Goal: Information Seeking & Learning: Find specific fact

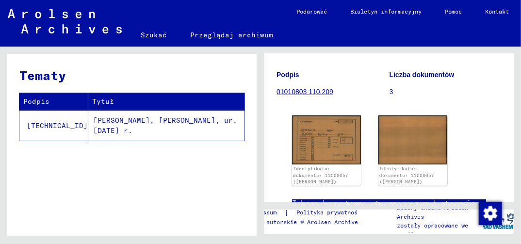
scroll to position [146, 0]
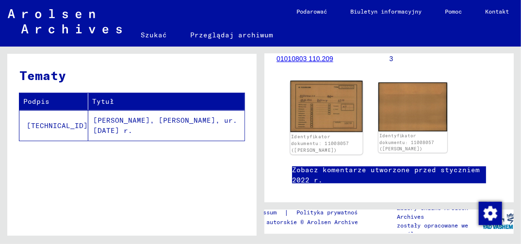
click at [324, 118] on img at bounding box center [326, 106] width 72 height 51
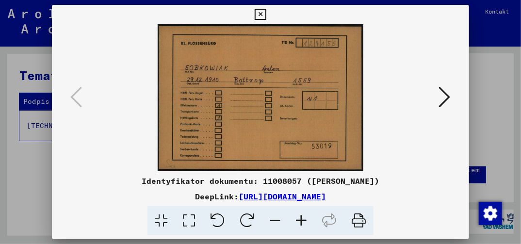
click at [259, 16] on icon at bounding box center [260, 15] width 11 height 12
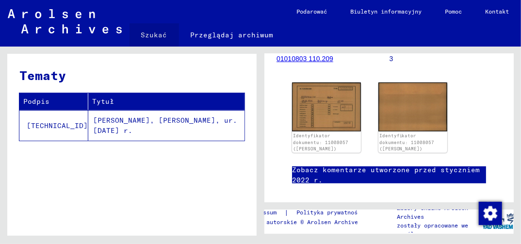
click at [154, 34] on link "Szukać" at bounding box center [154, 34] width 49 height 23
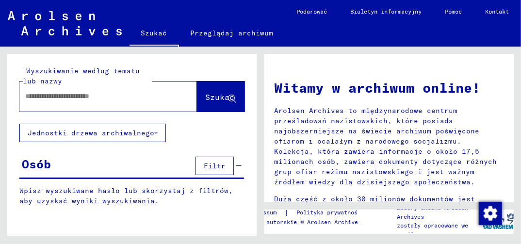
click at [77, 104] on div at bounding box center [93, 96] width 148 height 22
click at [90, 107] on div at bounding box center [108, 96] width 178 height 30
click at [132, 99] on input "text" at bounding box center [96, 96] width 143 height 10
type input "********"
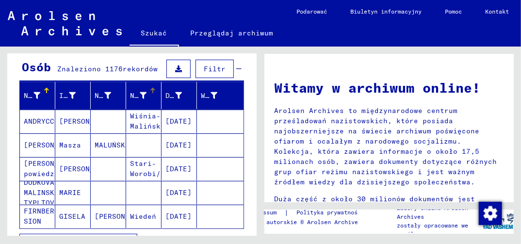
scroll to position [146, 0]
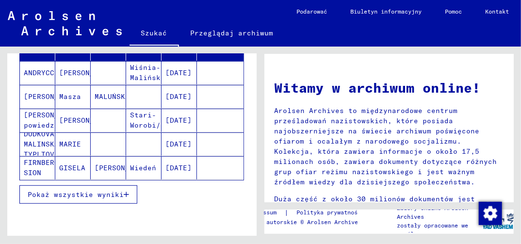
click at [128, 191] on icon "button" at bounding box center [126, 194] width 5 height 7
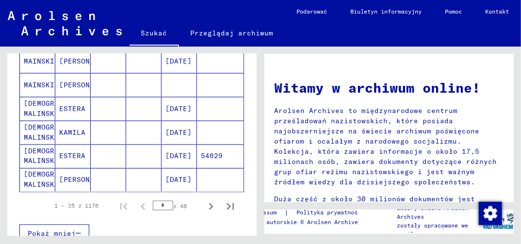
scroll to position [631, 0]
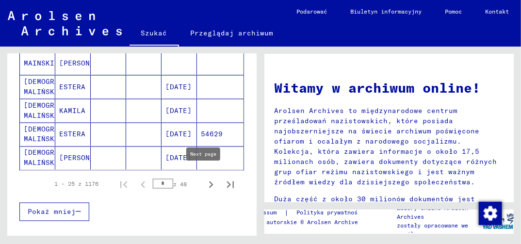
click at [209, 181] on icon "Następna strona" at bounding box center [211, 184] width 4 height 7
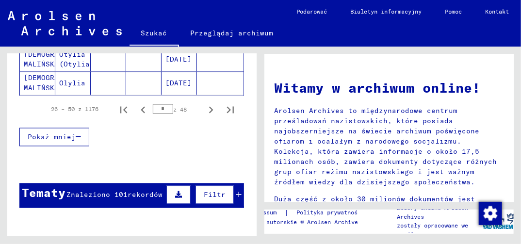
scroll to position [728, 0]
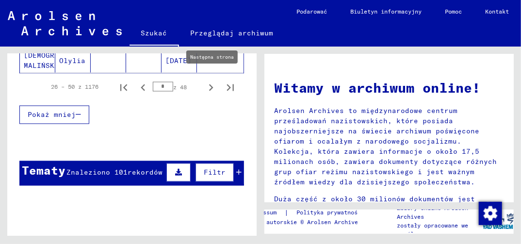
click at [209, 84] on icon "Następna strona" at bounding box center [211, 87] width 4 height 7
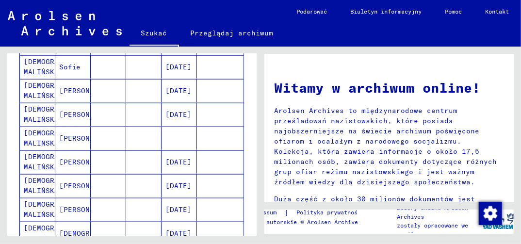
scroll to position [340, 0]
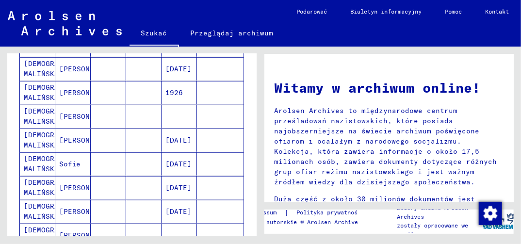
click at [174, 89] on mat-cell "1926" at bounding box center [179, 92] width 35 height 23
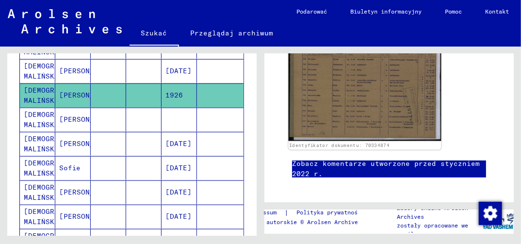
click at [349, 119] on img at bounding box center [365, 88] width 153 height 107
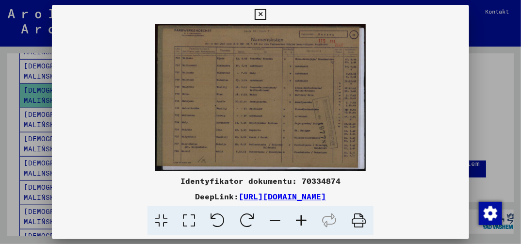
scroll to position [242, 0]
click at [195, 220] on icon at bounding box center [189, 221] width 28 height 30
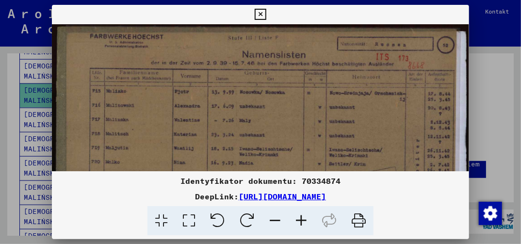
drag, startPoint x: 385, startPoint y: 116, endPoint x: 349, endPoint y: 120, distance: 36.6
click at [352, 120] on img at bounding box center [260, 169] width 417 height 291
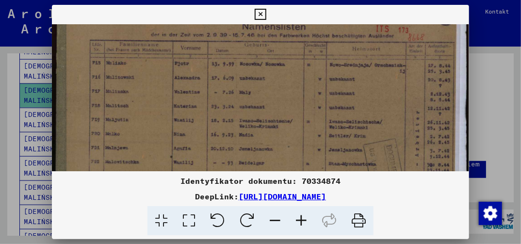
drag, startPoint x: 300, startPoint y: 148, endPoint x: 295, endPoint y: 104, distance: 44.5
click at [295, 105] on img at bounding box center [260, 141] width 417 height 291
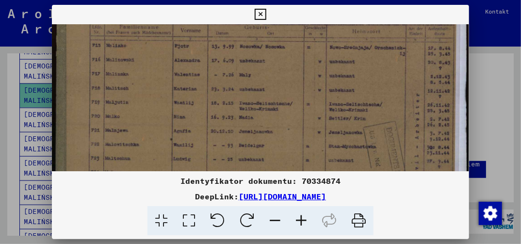
scroll to position [65, 0]
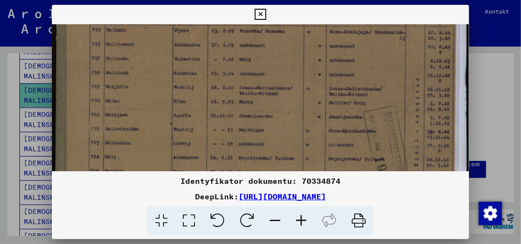
drag, startPoint x: 298, startPoint y: 152, endPoint x: 293, endPoint y: 120, distance: 32.0
click at [295, 130] on img at bounding box center [260, 108] width 417 height 291
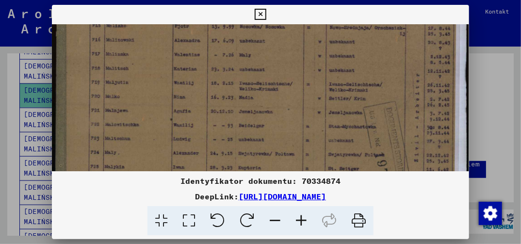
click at [261, 16] on icon at bounding box center [260, 15] width 11 height 12
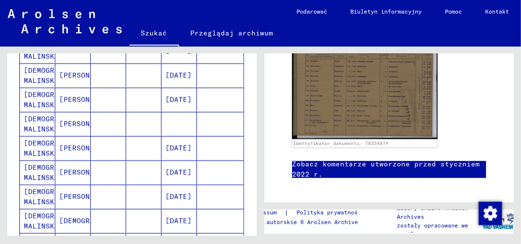
scroll to position [487, 0]
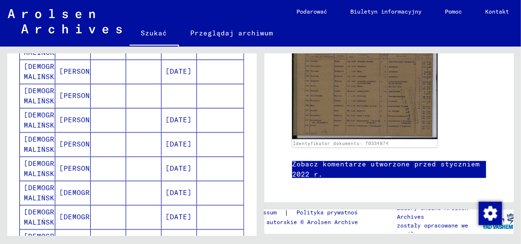
click at [174, 135] on mat-cell "[DATE]" at bounding box center [179, 144] width 35 height 24
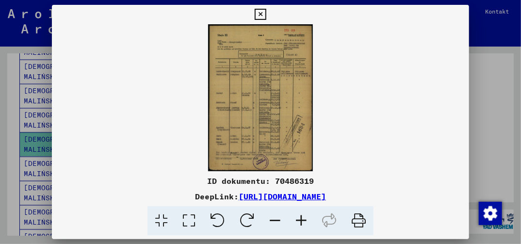
click at [190, 222] on icon at bounding box center [189, 221] width 28 height 30
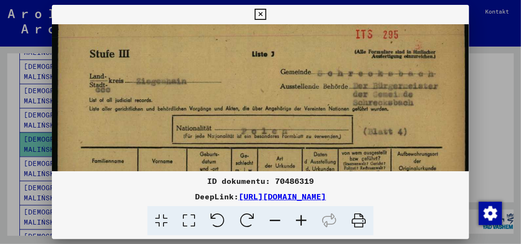
drag, startPoint x: 228, startPoint y: 116, endPoint x: 229, endPoint y: 76, distance: 40.8
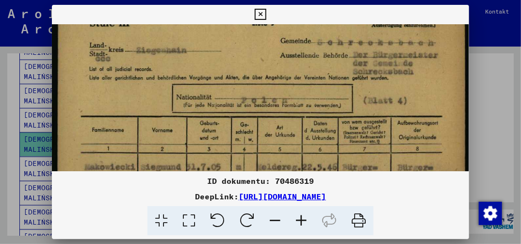
drag, startPoint x: 217, startPoint y: 130, endPoint x: 220, endPoint y: 86, distance: 43.8
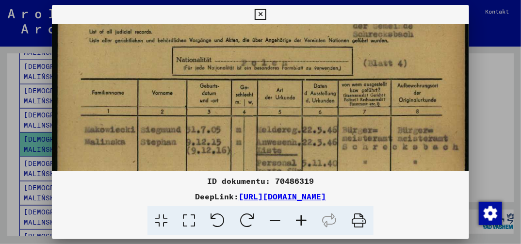
click at [260, 13] on icon at bounding box center [260, 15] width 11 height 12
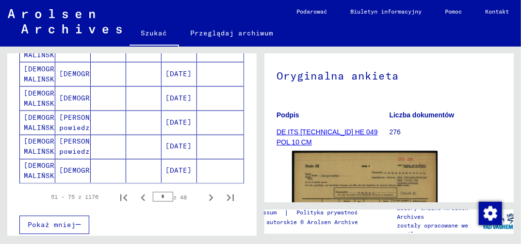
scroll to position [633, 0]
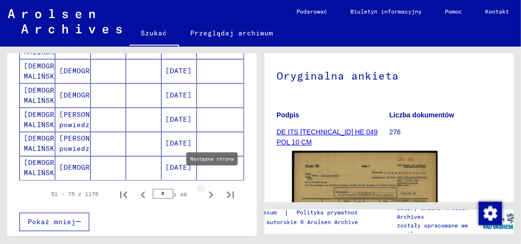
click at [206, 188] on icon "Następna strona" at bounding box center [211, 195] width 14 height 14
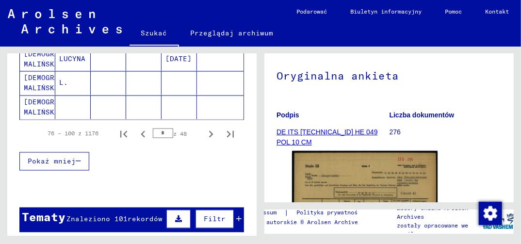
scroll to position [681, 0]
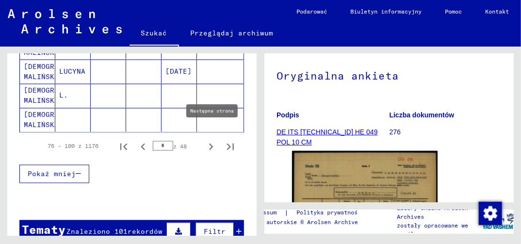
click at [204, 140] on icon "Następna strona" at bounding box center [211, 147] width 14 height 14
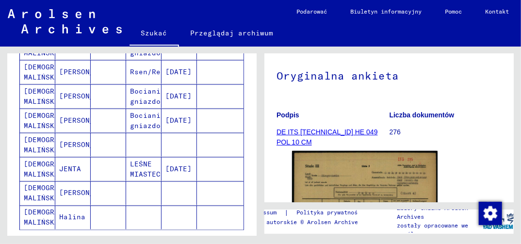
scroll to position [633, 0]
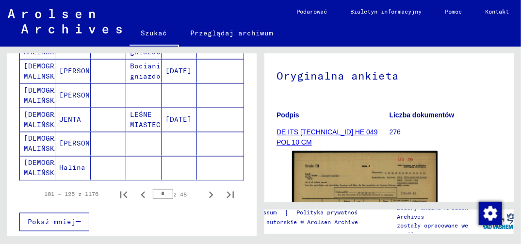
click at [176, 109] on mat-cell "[DATE]" at bounding box center [179, 120] width 35 height 24
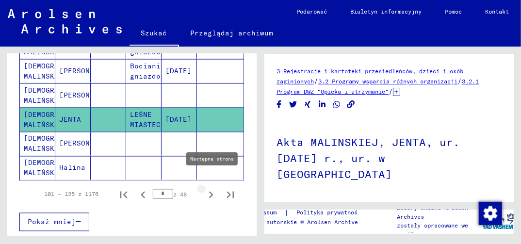
click at [209, 192] on icon "Następna strona" at bounding box center [211, 195] width 4 height 7
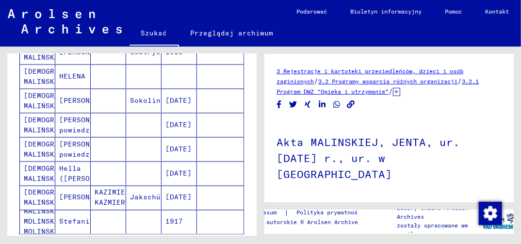
scroll to position [676, 0]
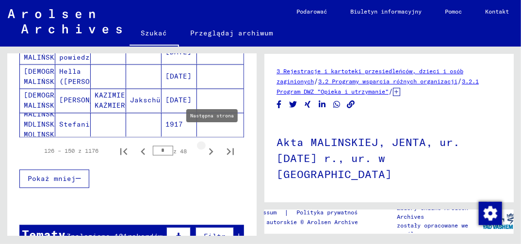
click at [204, 145] on icon "Następna strona" at bounding box center [211, 152] width 14 height 14
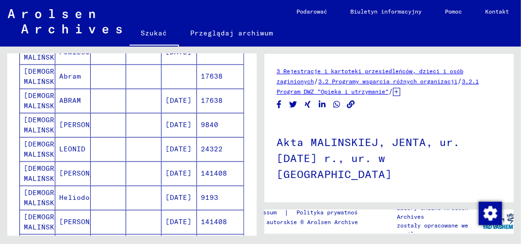
scroll to position [385, 0]
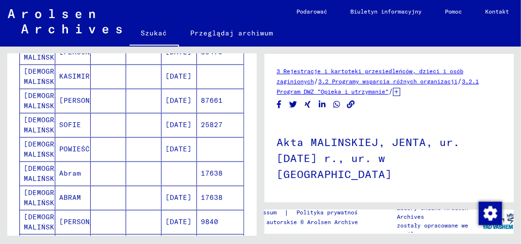
click at [208, 96] on mat-cell "87661" at bounding box center [220, 101] width 47 height 24
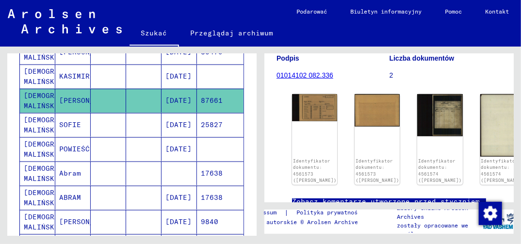
scroll to position [146, 0]
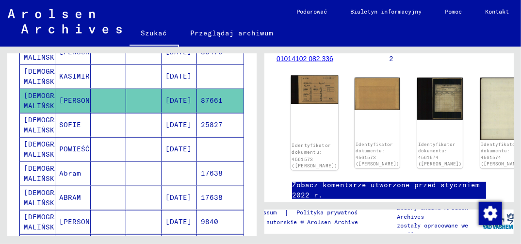
click at [314, 90] on img at bounding box center [315, 90] width 48 height 28
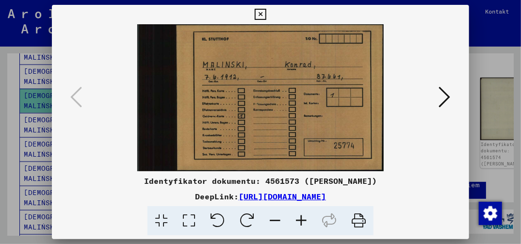
click at [439, 99] on icon at bounding box center [445, 96] width 12 height 23
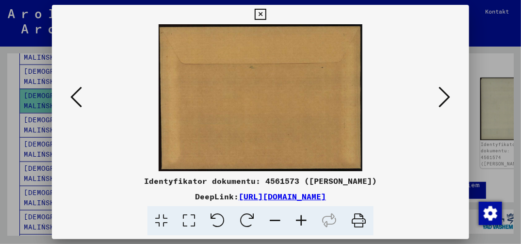
click at [439, 99] on icon at bounding box center [445, 96] width 12 height 23
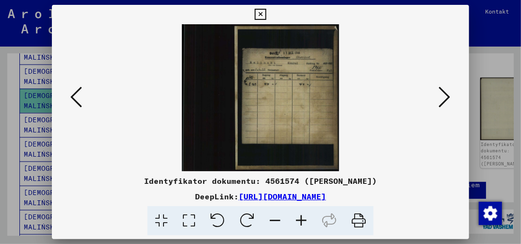
click at [186, 224] on icon at bounding box center [189, 221] width 28 height 30
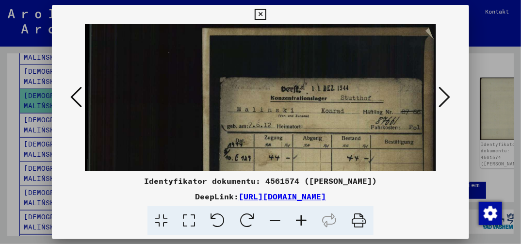
click at [260, 16] on icon at bounding box center [260, 15] width 11 height 12
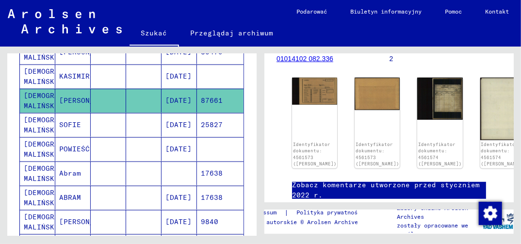
click at [212, 191] on mat-cell "17638" at bounding box center [220, 198] width 47 height 24
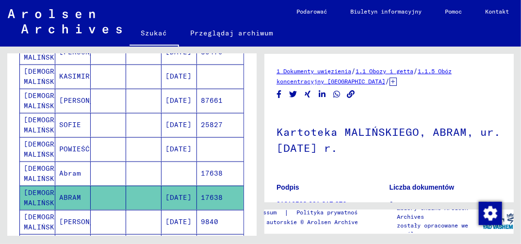
scroll to position [97, 0]
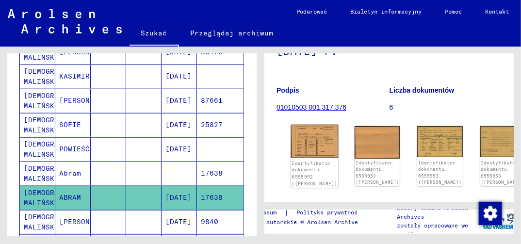
click at [305, 144] on img at bounding box center [315, 141] width 48 height 33
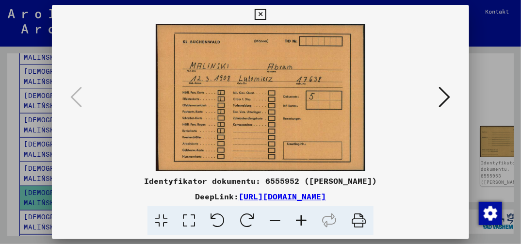
click at [445, 98] on icon at bounding box center [445, 96] width 12 height 23
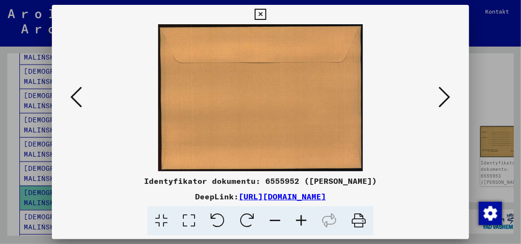
click at [445, 97] on icon at bounding box center [445, 96] width 12 height 23
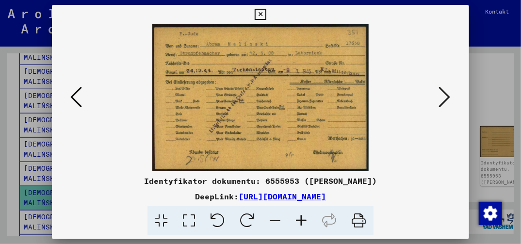
click at [257, 14] on icon at bounding box center [260, 15] width 11 height 12
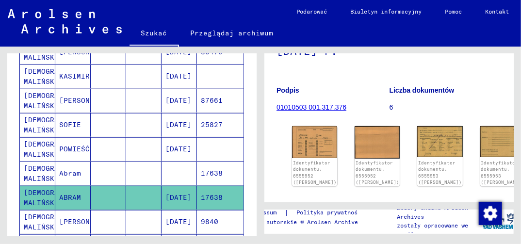
click at [199, 214] on mat-cell "9840" at bounding box center [220, 222] width 47 height 24
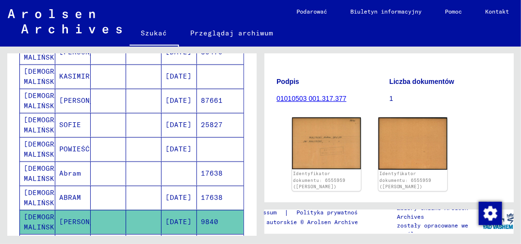
scroll to position [146, 0]
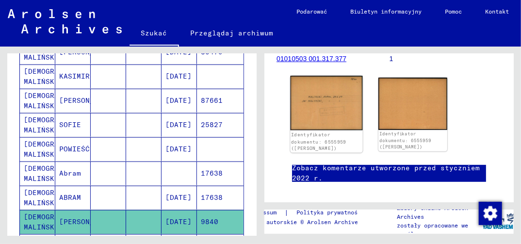
click at [323, 107] on img at bounding box center [326, 103] width 72 height 54
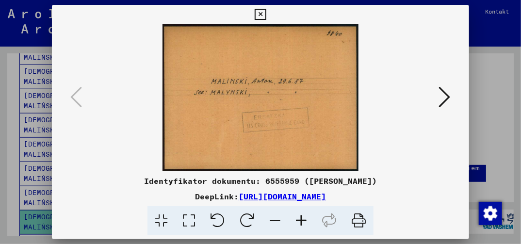
click at [447, 96] on icon at bounding box center [445, 96] width 12 height 23
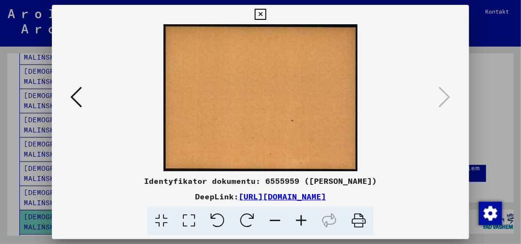
drag, startPoint x: 258, startPoint y: 15, endPoint x: 253, endPoint y: 19, distance: 6.9
click at [258, 14] on icon at bounding box center [260, 15] width 11 height 12
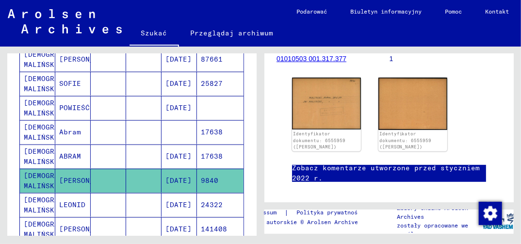
scroll to position [482, 0]
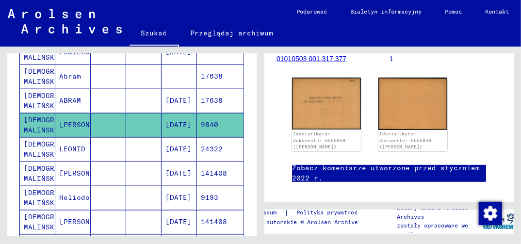
click at [202, 165] on mat-cell "141408" at bounding box center [220, 174] width 47 height 24
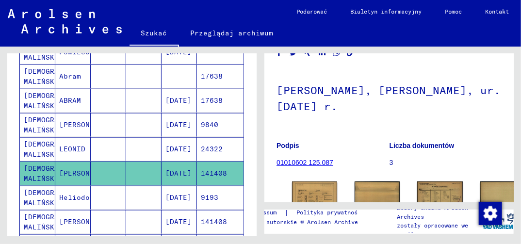
scroll to position [97, 0]
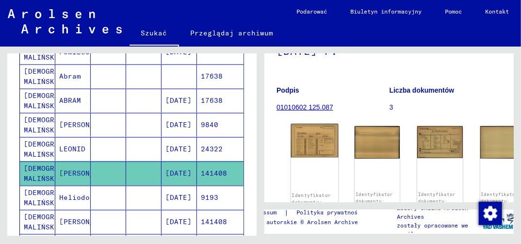
click at [316, 141] on img at bounding box center [315, 140] width 48 height 33
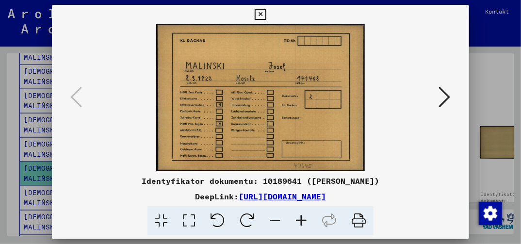
click at [445, 98] on icon at bounding box center [445, 96] width 12 height 23
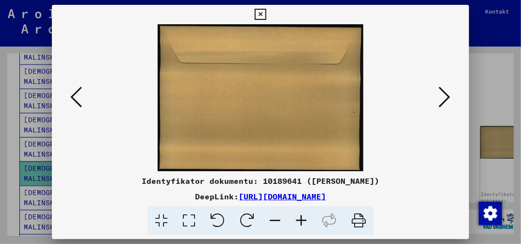
click at [445, 98] on icon at bounding box center [445, 96] width 12 height 23
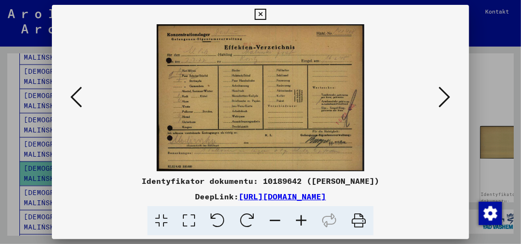
click at [4, 208] on div at bounding box center [260, 122] width 521 height 244
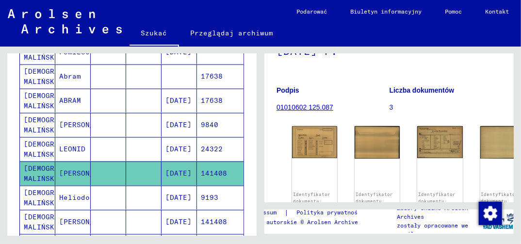
click at [212, 210] on mat-cell "141408" at bounding box center [220, 222] width 47 height 24
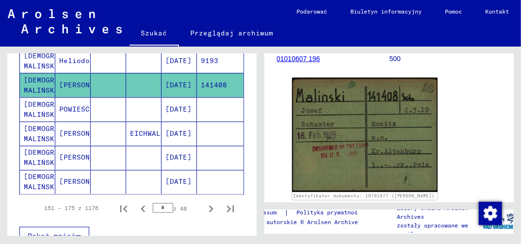
scroll to position [627, 0]
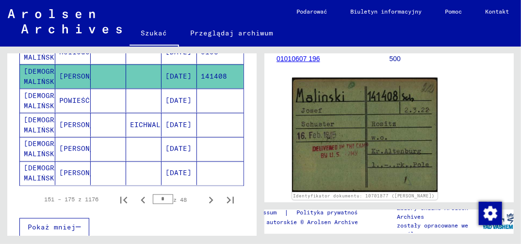
click at [177, 164] on mat-cell "[DATE]" at bounding box center [179, 174] width 35 height 24
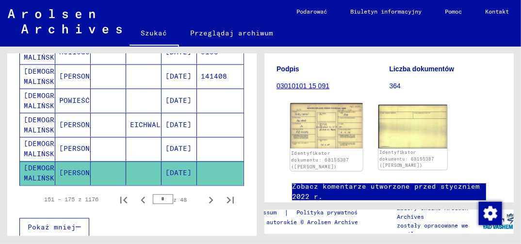
scroll to position [146, 0]
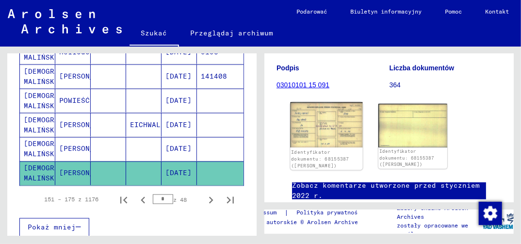
click at [309, 144] on img at bounding box center [326, 124] width 72 height 45
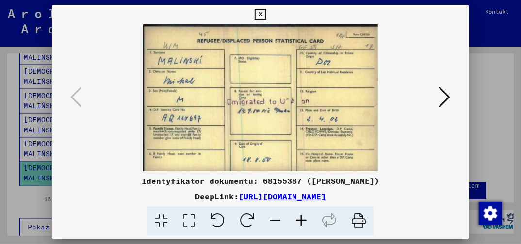
click at [441, 100] on icon at bounding box center [445, 96] width 12 height 23
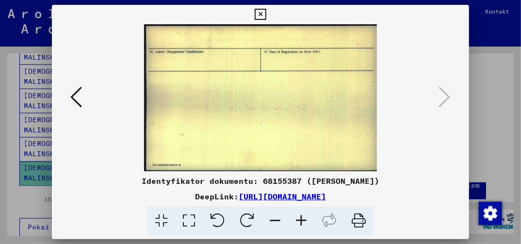
click at [256, 16] on icon at bounding box center [260, 15] width 11 height 12
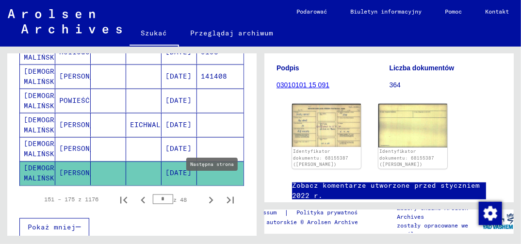
click at [204, 194] on icon "Następna strona" at bounding box center [211, 201] width 14 height 14
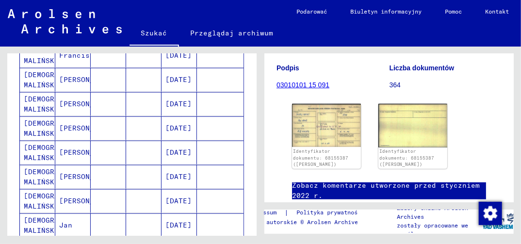
scroll to position [476, 0]
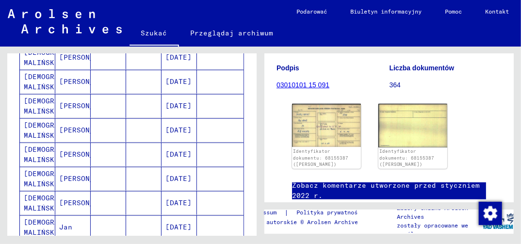
click at [176, 75] on mat-cell "[DATE]" at bounding box center [179, 82] width 35 height 24
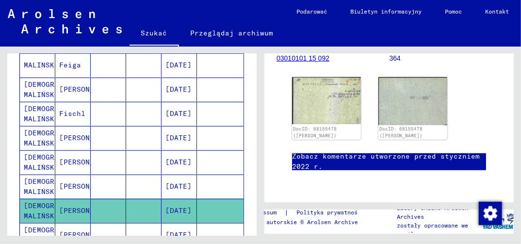
scroll to position [326, 0]
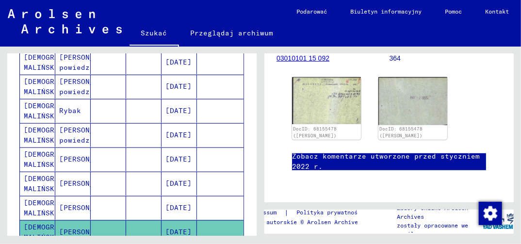
click at [181, 101] on mat-cell "[DATE]" at bounding box center [179, 111] width 35 height 24
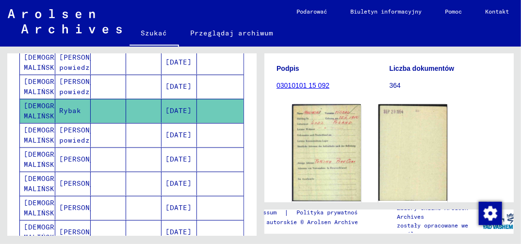
scroll to position [146, 0]
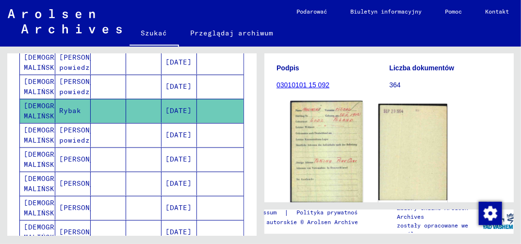
click at [324, 168] on img at bounding box center [326, 151] width 72 height 101
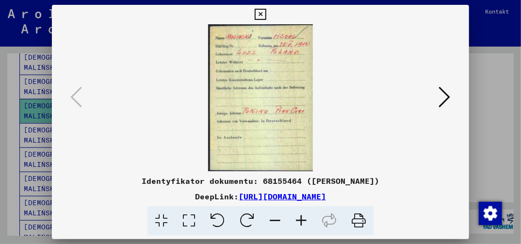
drag, startPoint x: 260, startPoint y: 15, endPoint x: 257, endPoint y: 23, distance: 8.7
click at [260, 15] on icon at bounding box center [260, 15] width 11 height 12
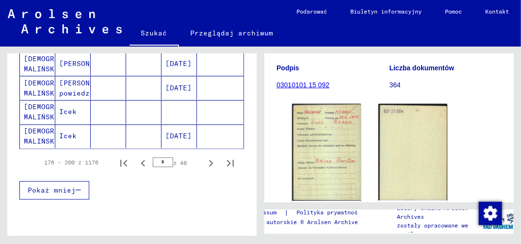
scroll to position [714, 0]
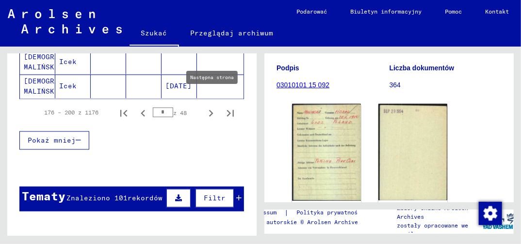
click at [209, 110] on icon "Następna strona" at bounding box center [211, 113] width 4 height 7
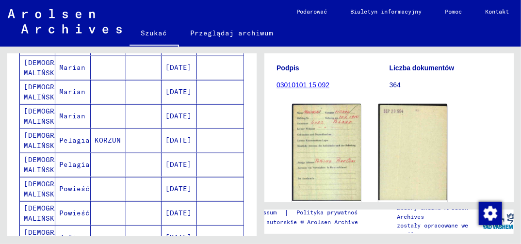
scroll to position [423, 0]
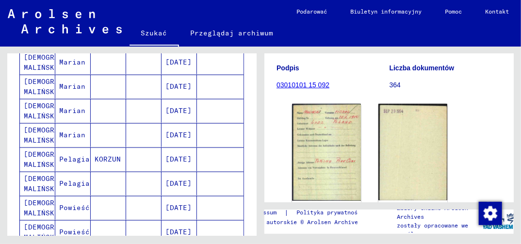
click at [171, 102] on mat-cell "[DATE]" at bounding box center [179, 111] width 35 height 24
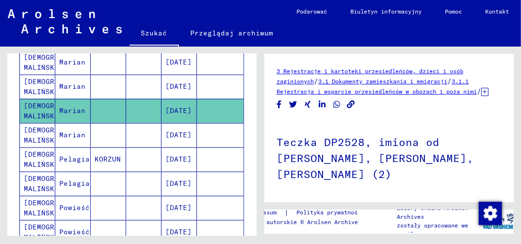
scroll to position [97, 0]
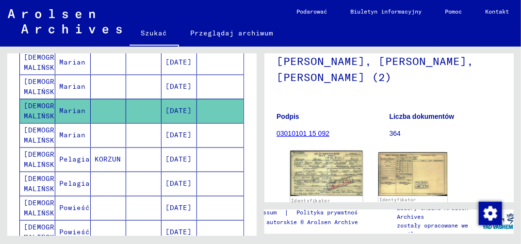
click at [318, 191] on img at bounding box center [326, 173] width 72 height 45
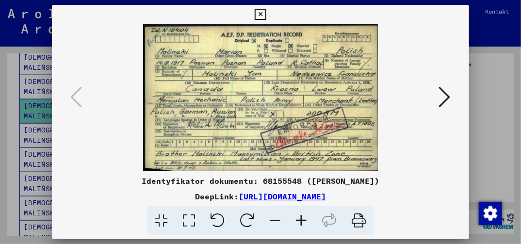
click at [264, 5] on button at bounding box center [260, 14] width 17 height 19
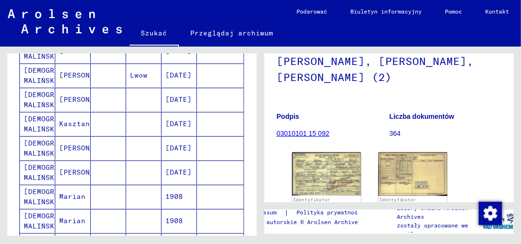
scroll to position [229, 0]
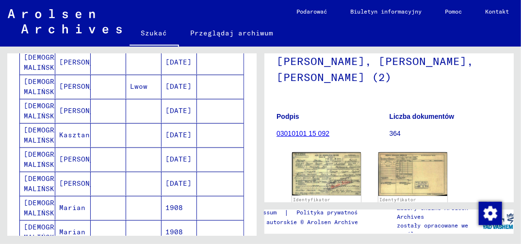
click at [173, 109] on mat-cell "[DATE]" at bounding box center [179, 111] width 35 height 24
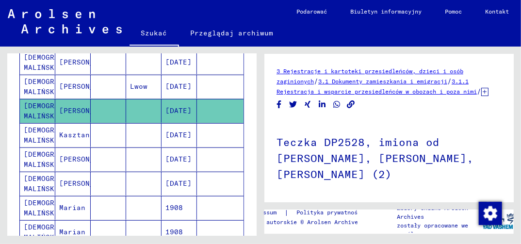
scroll to position [146, 0]
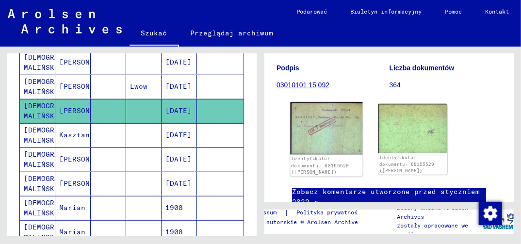
click at [317, 137] on img at bounding box center [326, 128] width 72 height 52
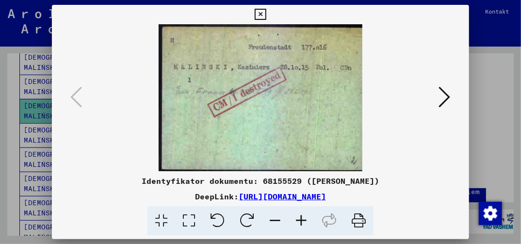
click at [259, 14] on icon at bounding box center [260, 15] width 11 height 12
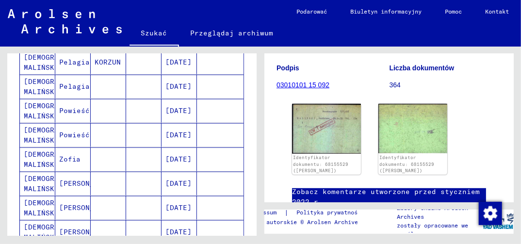
scroll to position [666, 0]
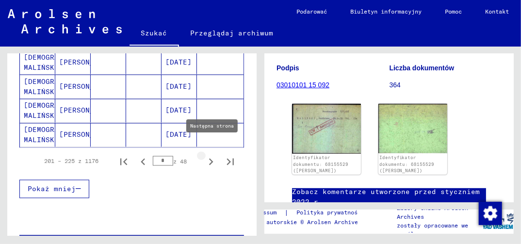
click at [204, 155] on icon "Następna strona" at bounding box center [211, 162] width 14 height 14
type input "**"
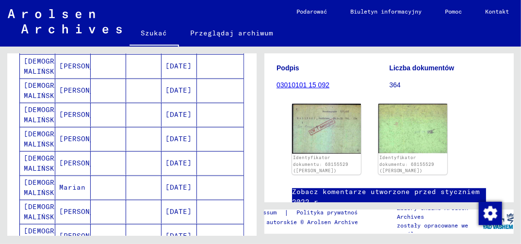
scroll to position [472, 0]
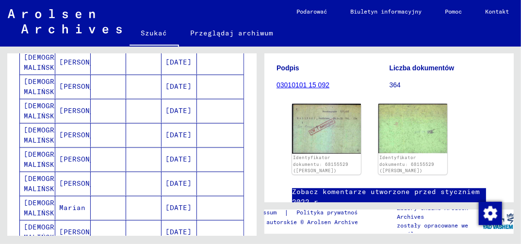
click at [184, 196] on mat-cell "[DATE]" at bounding box center [179, 208] width 35 height 24
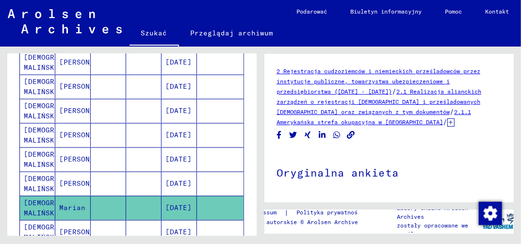
scroll to position [97, 0]
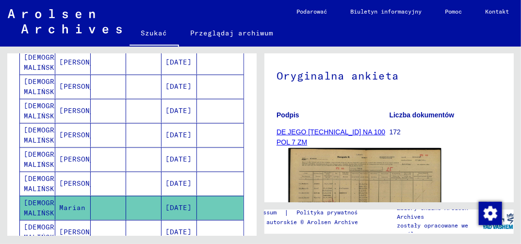
click at [321, 175] on img at bounding box center [365, 203] width 153 height 110
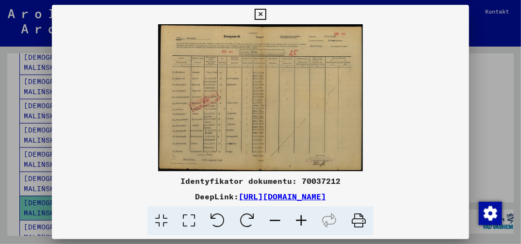
click at [191, 222] on icon at bounding box center [189, 221] width 28 height 30
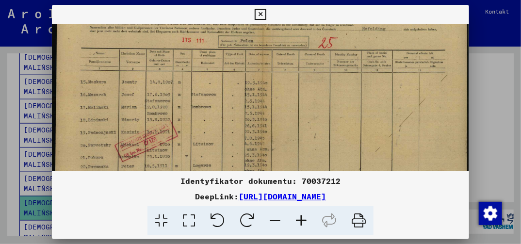
drag, startPoint x: 226, startPoint y: 161, endPoint x: 232, endPoint y: 118, distance: 42.7
click at [232, 120] on img at bounding box center [260, 133] width 417 height 299
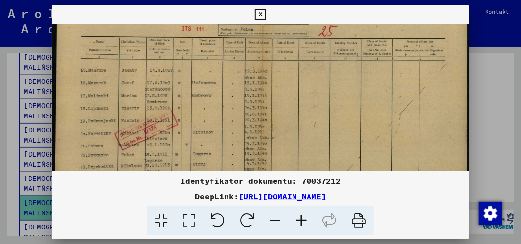
drag, startPoint x: 222, startPoint y: 152, endPoint x: 226, endPoint y: 135, distance: 17.5
click at [225, 138] on img at bounding box center [260, 122] width 417 height 299
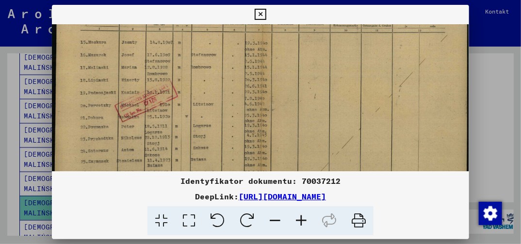
drag, startPoint x: 223, startPoint y: 155, endPoint x: 228, endPoint y: 137, distance: 18.3
click at [228, 140] on img at bounding box center [260, 94] width 417 height 299
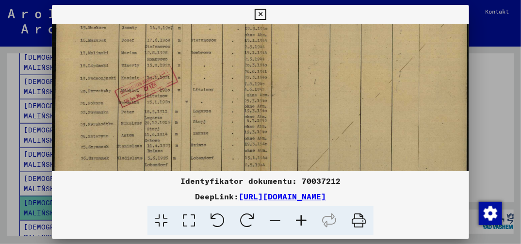
drag, startPoint x: 221, startPoint y: 163, endPoint x: 228, endPoint y: 144, distance: 21.2
click at [228, 145] on img at bounding box center [260, 79] width 417 height 299
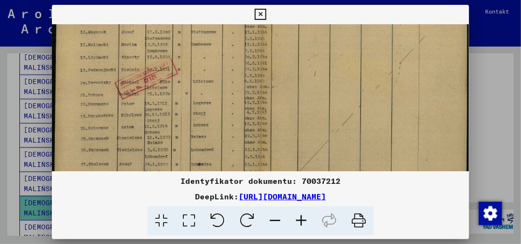
drag, startPoint x: 219, startPoint y: 159, endPoint x: 224, endPoint y: 151, distance: 9.3
click at [223, 153] on img at bounding box center [260, 71] width 417 height 299
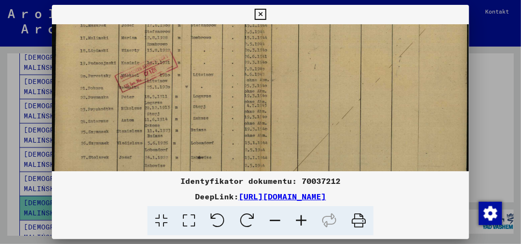
click at [260, 12] on icon at bounding box center [260, 15] width 11 height 12
